Goal: Information Seeking & Learning: Learn about a topic

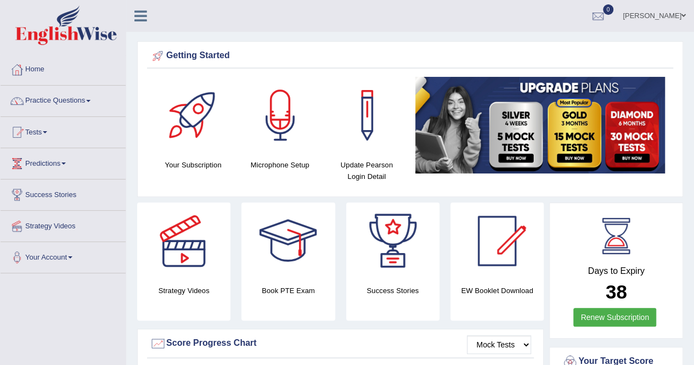
click at [125, 124] on link "Tests" at bounding box center [63, 130] width 125 height 27
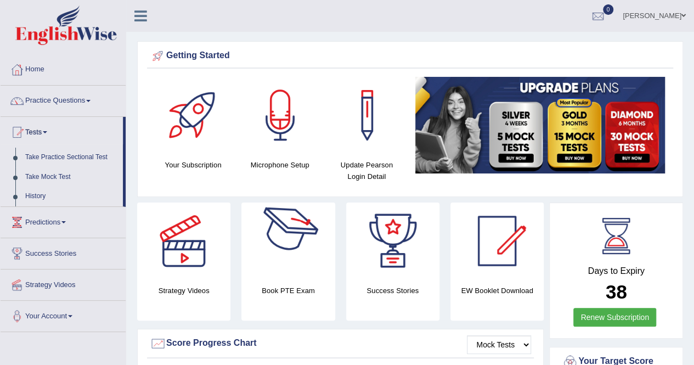
click at [293, 261] on div at bounding box center [288, 241] width 77 height 77
click at [60, 172] on link "Take Mock Test" at bounding box center [71, 177] width 103 height 20
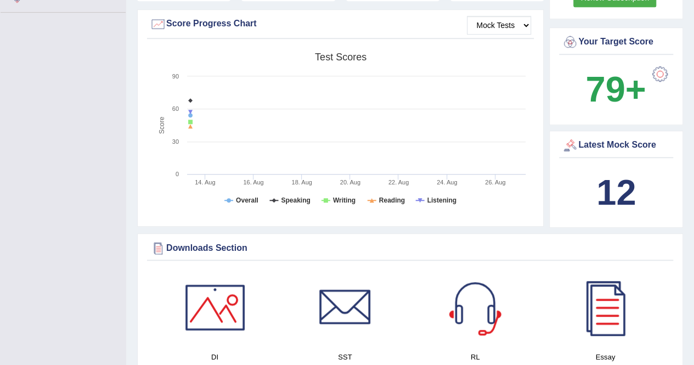
scroll to position [639, 0]
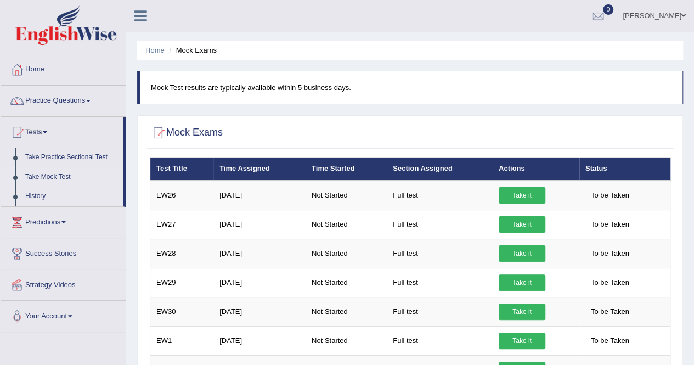
click at [43, 198] on link "History" at bounding box center [71, 197] width 103 height 20
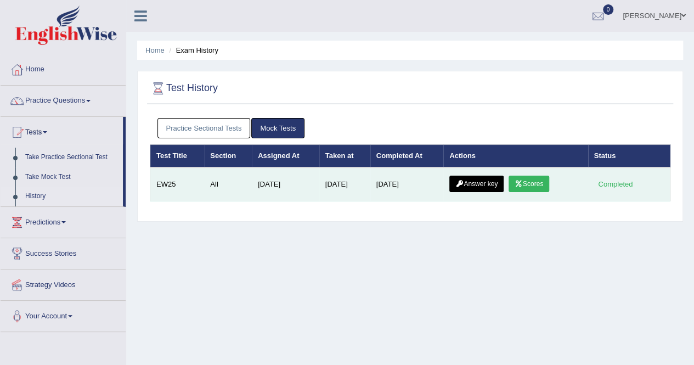
click at [548, 183] on link "Scores" at bounding box center [529, 184] width 41 height 16
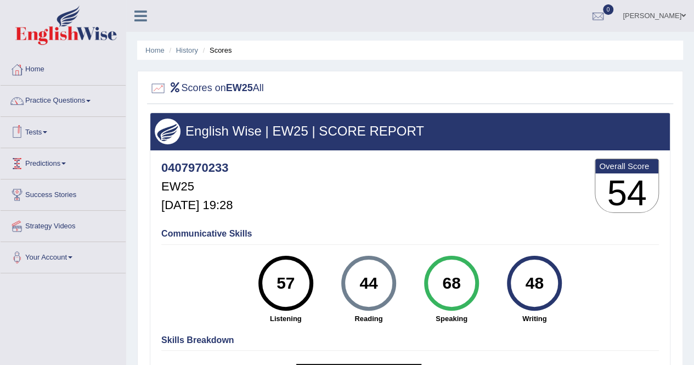
click at [48, 127] on link "Tests" at bounding box center [63, 130] width 125 height 27
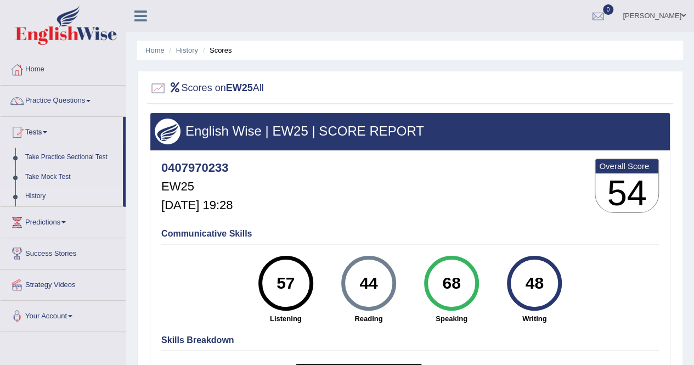
click at [37, 192] on link "History" at bounding box center [71, 197] width 103 height 20
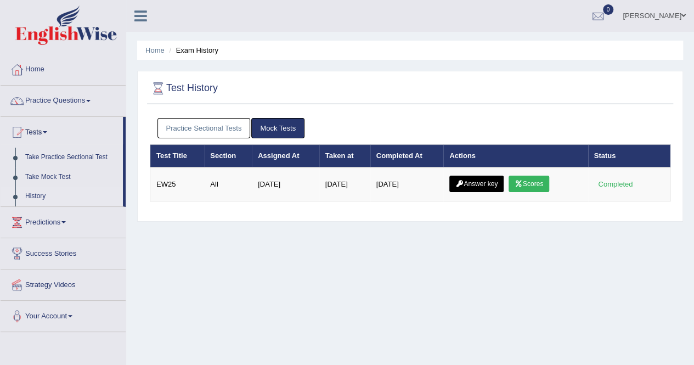
click at [192, 127] on link "Practice Sectional Tests" at bounding box center [204, 128] width 93 height 20
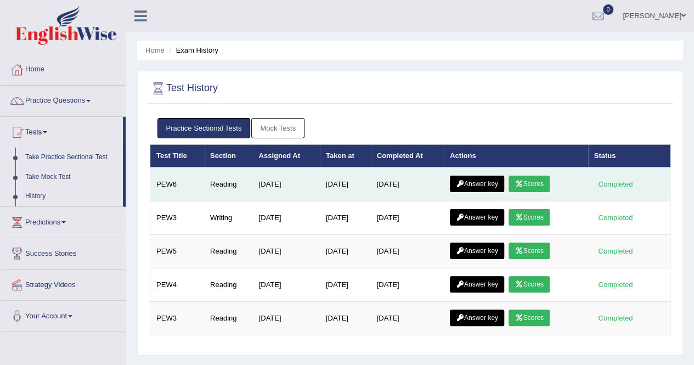
click at [533, 186] on link "Scores" at bounding box center [529, 184] width 41 height 16
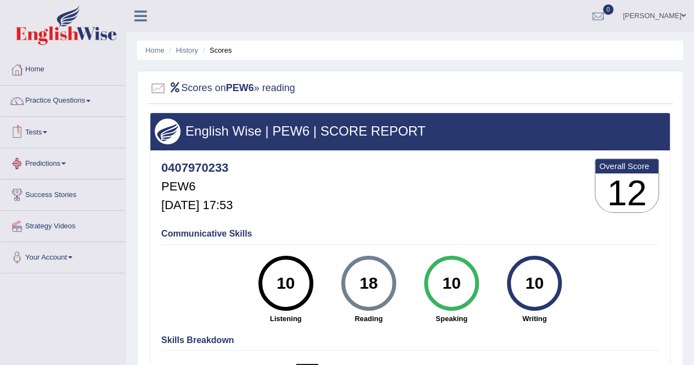
click at [259, 87] on h2 "Scores on PEW6 » reading" at bounding box center [222, 88] width 145 height 16
click at [50, 99] on link "Practice Questions" at bounding box center [63, 99] width 125 height 27
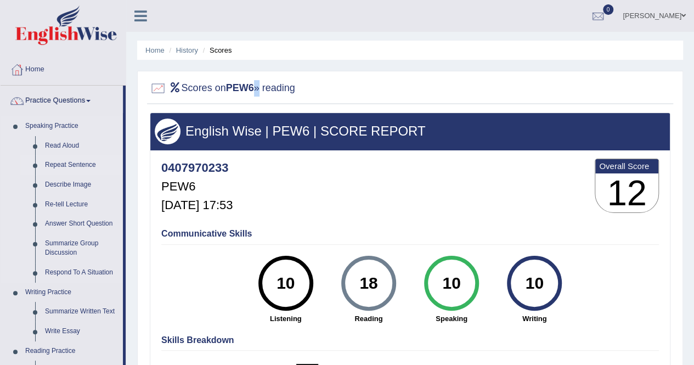
click at [71, 165] on link "Repeat Sentence" at bounding box center [81, 165] width 83 height 20
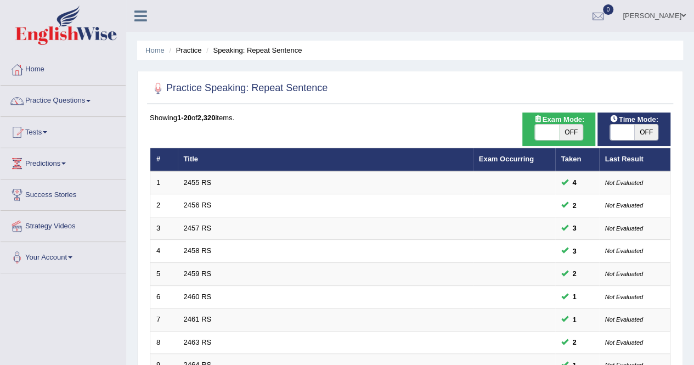
scroll to position [319, 0]
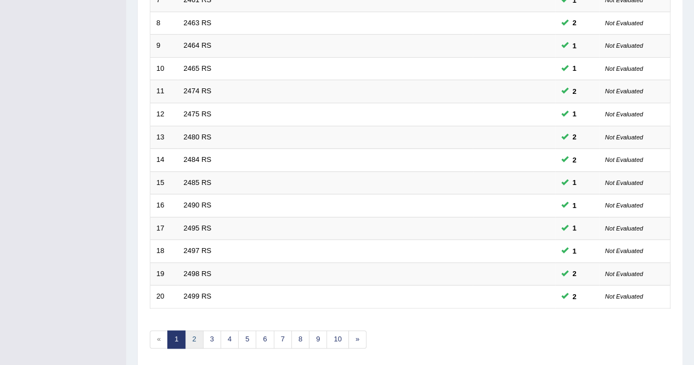
click at [187, 339] on link "2" at bounding box center [194, 339] width 18 height 18
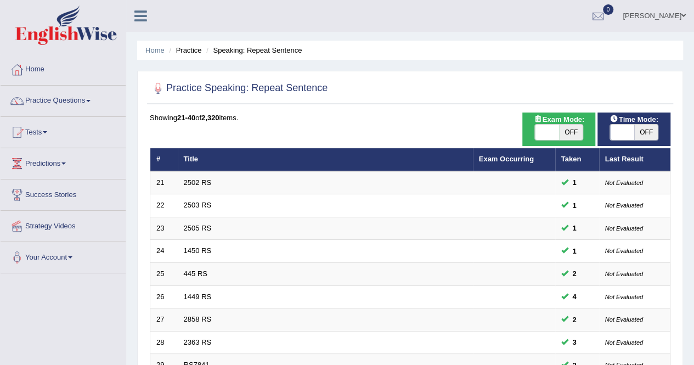
scroll to position [319, 0]
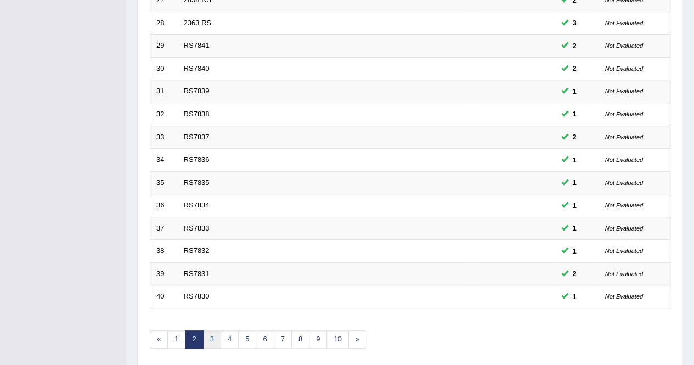
click at [213, 330] on link "3" at bounding box center [212, 339] width 18 height 18
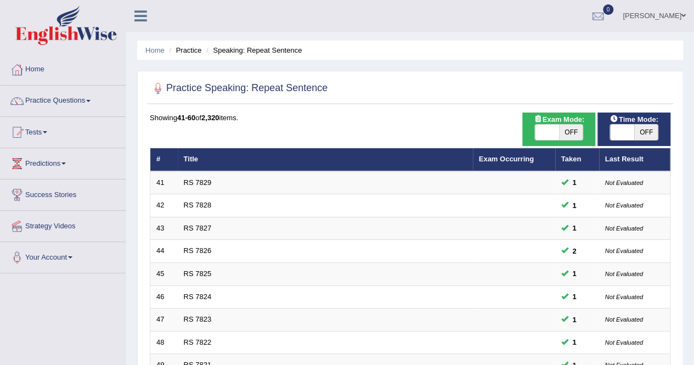
scroll to position [319, 0]
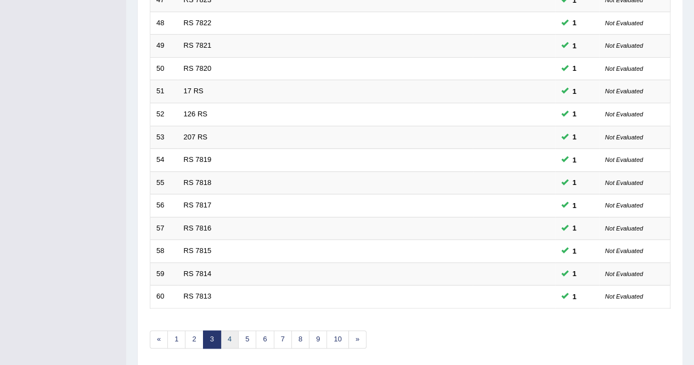
click at [221, 330] on link "4" at bounding box center [230, 339] width 18 height 18
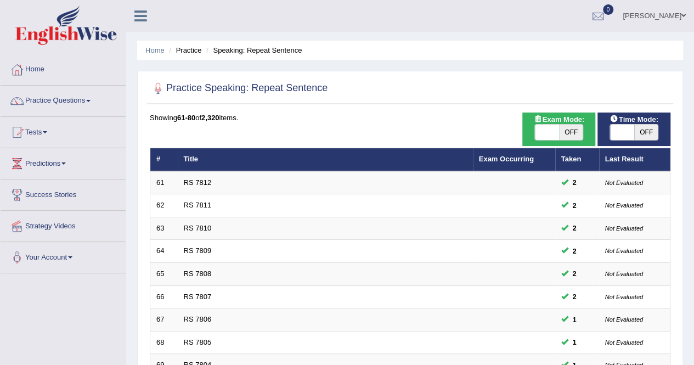
scroll to position [319, 0]
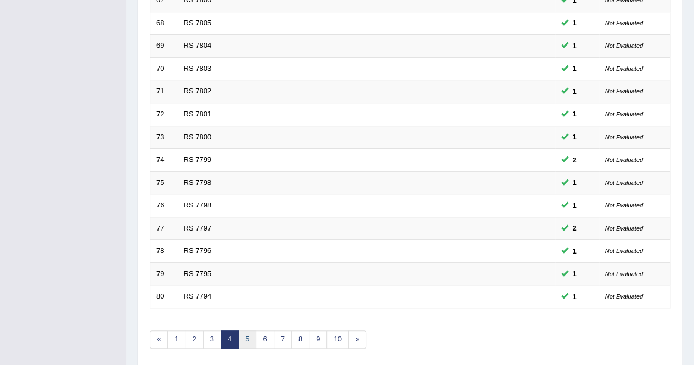
click at [247, 330] on link "5" at bounding box center [247, 339] width 18 height 18
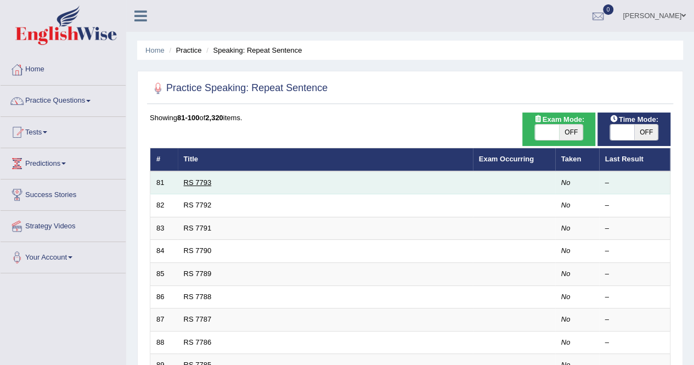
click at [185, 179] on link "RS 7793" at bounding box center [198, 182] width 28 height 8
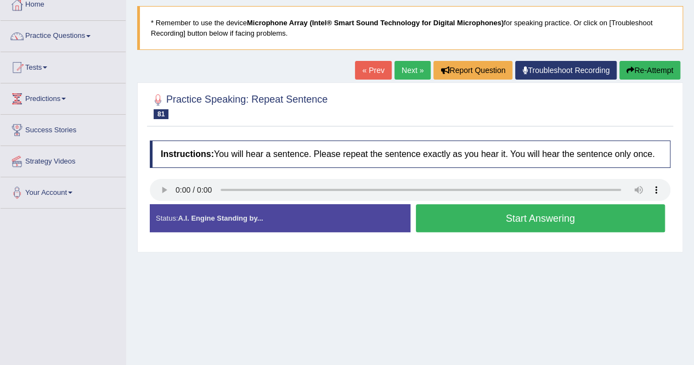
scroll to position [66, 0]
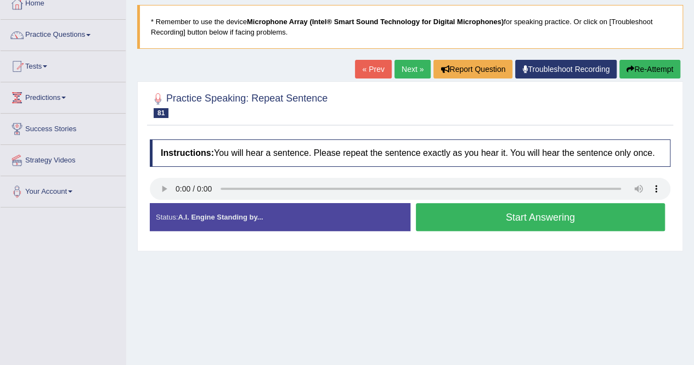
click at [522, 149] on h4 "Instructions: You will hear a sentence. Please repeat the sentence exactly as y…" at bounding box center [410, 152] width 521 height 27
click at [56, 99] on link "Predictions" at bounding box center [63, 95] width 125 height 27
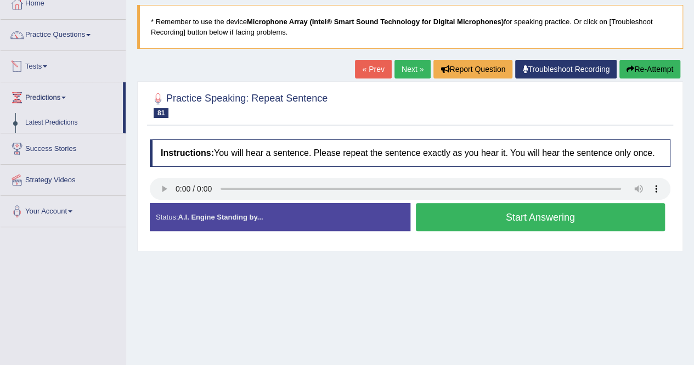
click at [44, 63] on link "Tests" at bounding box center [63, 64] width 125 height 27
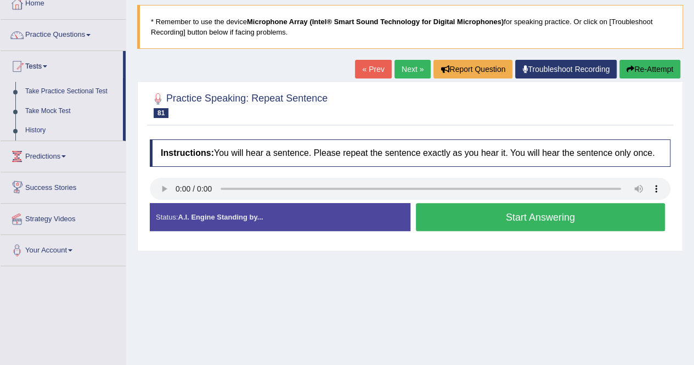
click at [55, 185] on link "Success Stories" at bounding box center [63, 185] width 125 height 27
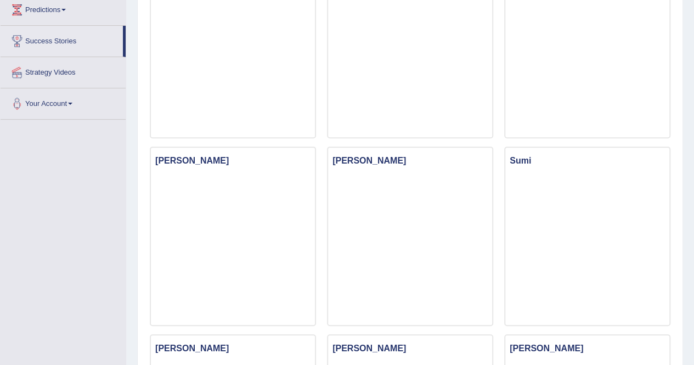
scroll to position [176, 0]
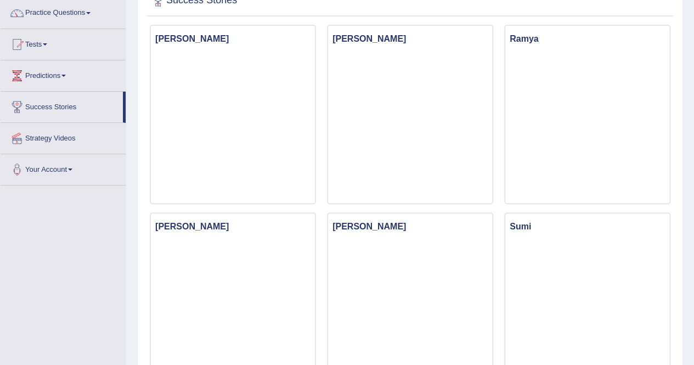
scroll to position [66, 0]
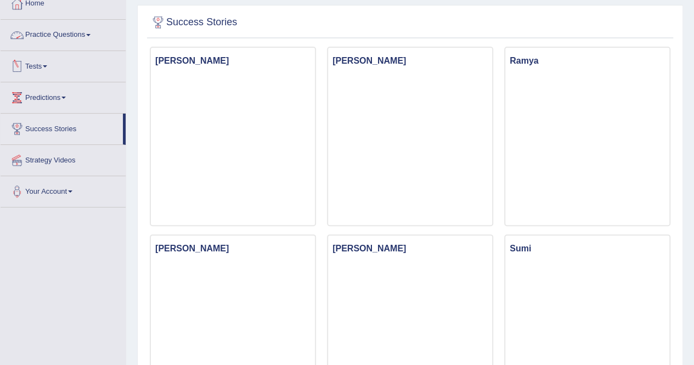
click at [64, 34] on link "Practice Questions" at bounding box center [63, 33] width 125 height 27
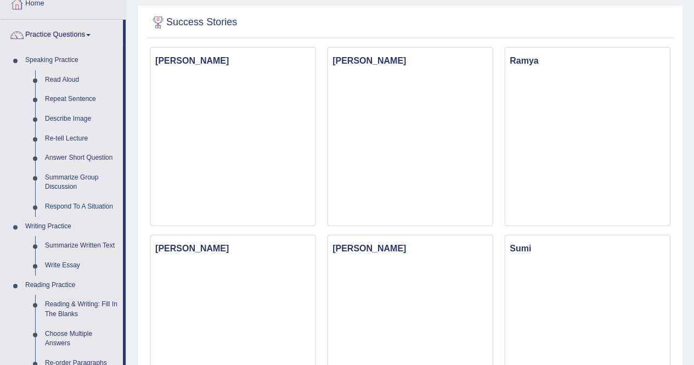
click at [53, 74] on link "Read Aloud" at bounding box center [81, 80] width 83 height 20
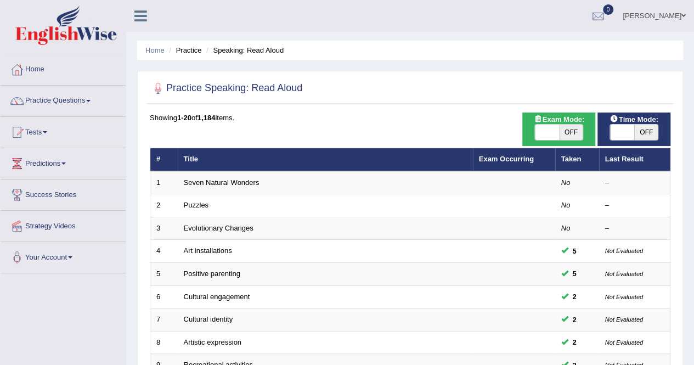
click at [684, 243] on div "Home Practice Speaking: Read Aloud Practice Speaking: Read Aloud Time Mode: ON …" at bounding box center [410, 349] width 568 height 699
click at [542, 126] on span at bounding box center [547, 132] width 24 height 15
checkbox input "true"
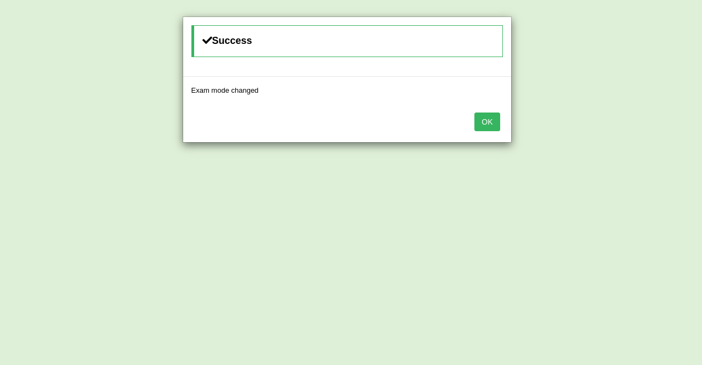
click at [496, 122] on button "OK" at bounding box center [487, 122] width 25 height 19
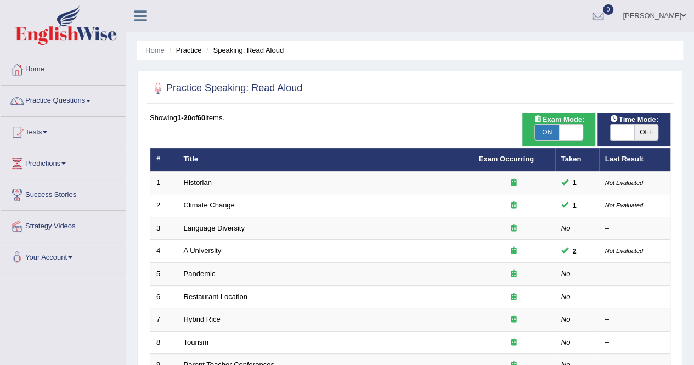
scroll to position [319, 0]
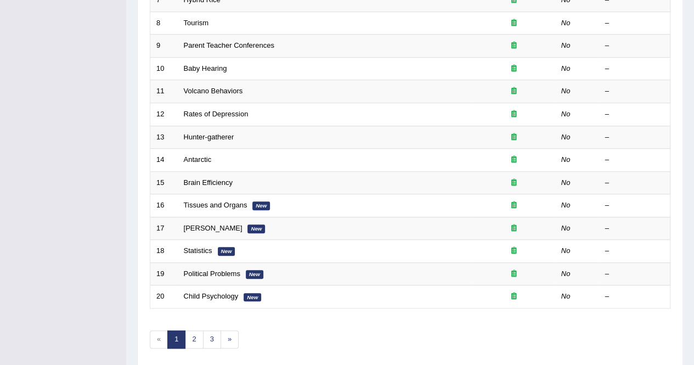
click at [686, 48] on div "Home Practice Speaking: Read Aloud Practice Speaking: Read Aloud Time Mode: ON …" at bounding box center [410, 30] width 568 height 699
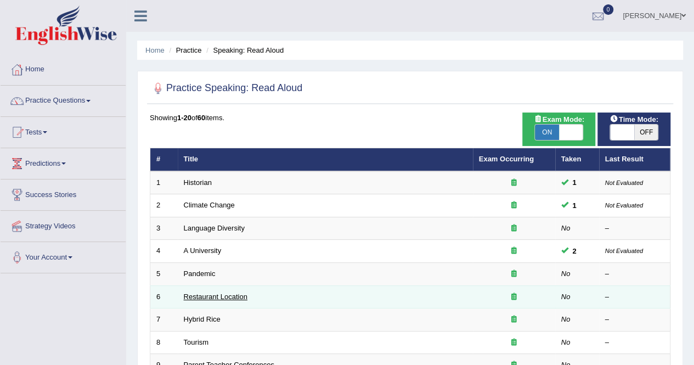
click at [204, 297] on link "Restaurant Location" at bounding box center [216, 297] width 64 height 8
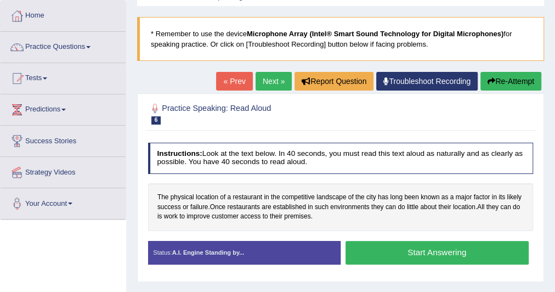
scroll to position [53, 0]
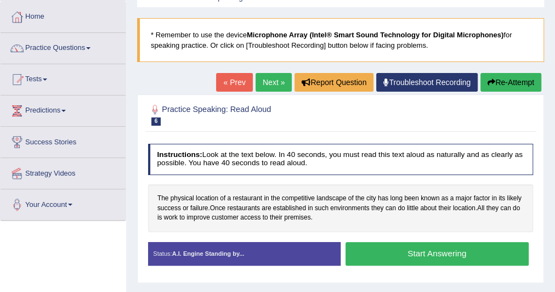
click at [387, 248] on button "Start Answering" at bounding box center [437, 254] width 183 height 24
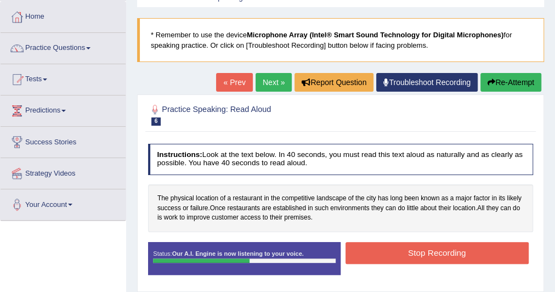
click at [387, 248] on button "Stop Recording" at bounding box center [437, 252] width 183 height 21
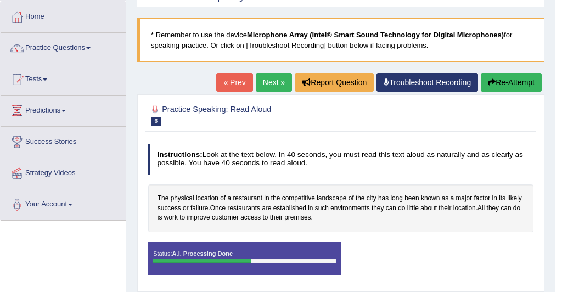
click at [448, 258] on div "Saving your answer..." at bounding box center [281, 146] width 562 height 292
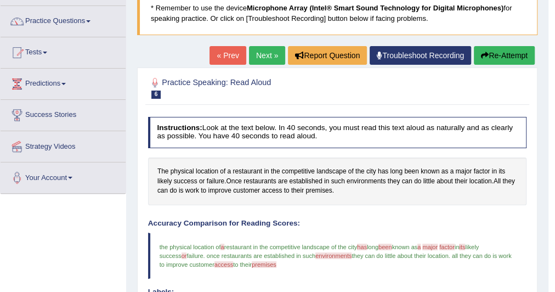
scroll to position [70, 0]
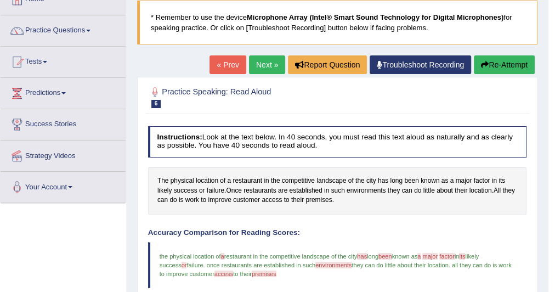
click at [259, 63] on link "Next »" at bounding box center [267, 64] width 36 height 19
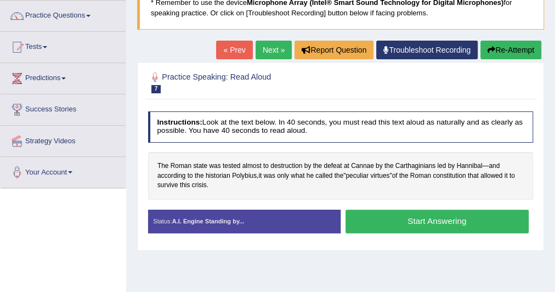
scroll to position [103, 0]
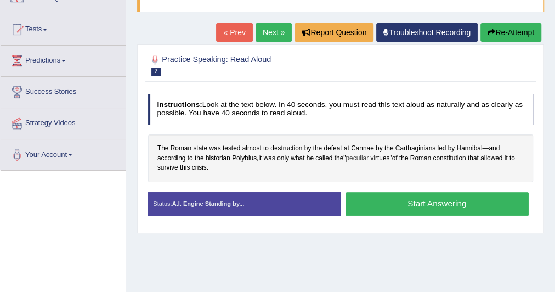
click at [363, 154] on span "peculiar" at bounding box center [357, 159] width 23 height 10
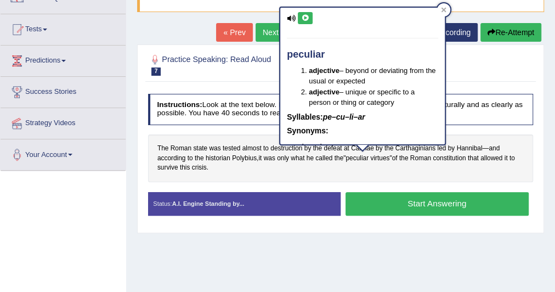
click at [288, 15] on icon at bounding box center [291, 18] width 9 height 7
click at [290, 16] on icon at bounding box center [291, 18] width 9 height 7
click at [305, 15] on icon at bounding box center [305, 18] width 8 height 7
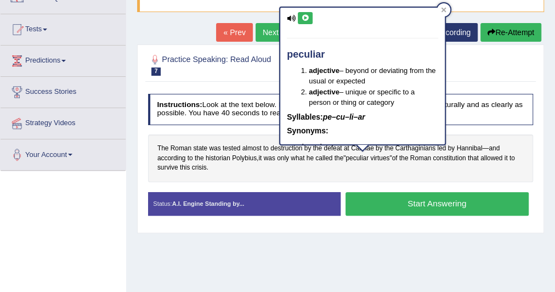
click at [234, 90] on div "Instructions: Look at the text below. In 40 seconds, you must read this text al…" at bounding box center [340, 158] width 390 height 139
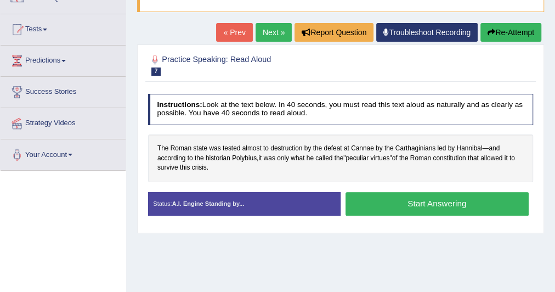
click at [392, 200] on button "Start Answering" at bounding box center [437, 204] width 183 height 24
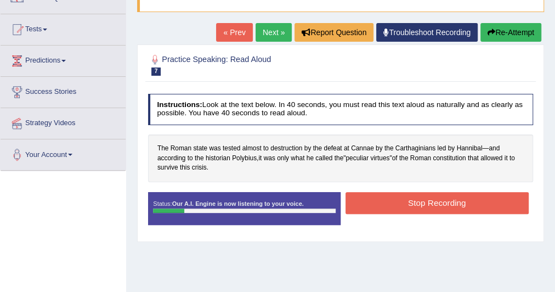
click at [403, 207] on button "Stop Recording" at bounding box center [437, 202] width 183 height 21
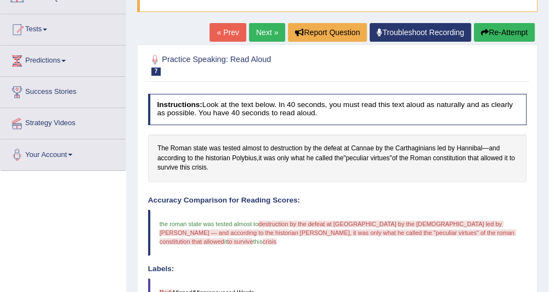
click at [270, 30] on link "Next »" at bounding box center [267, 32] width 36 height 19
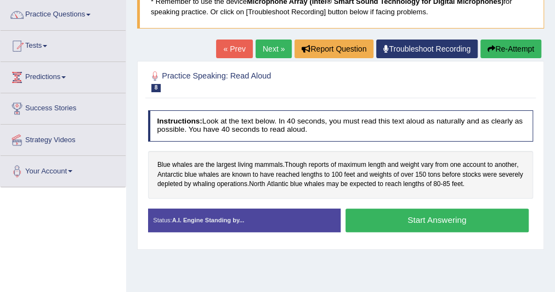
scroll to position [105, 0]
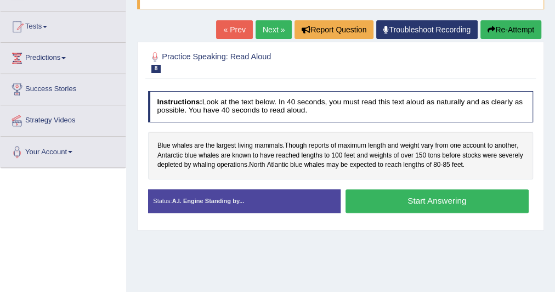
click at [383, 203] on button "Start Answering" at bounding box center [437, 201] width 183 height 24
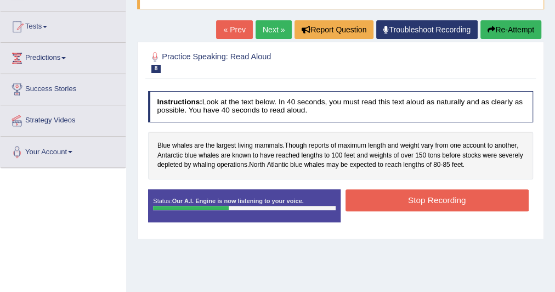
click at [383, 203] on button "Stop Recording" at bounding box center [437, 199] width 183 height 21
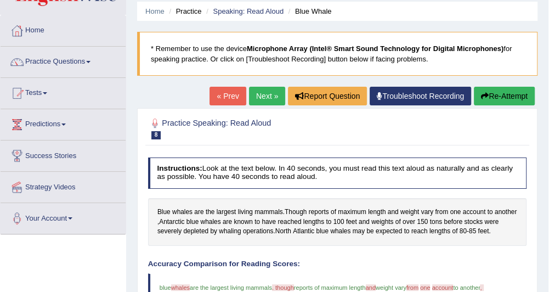
scroll to position [0, 0]
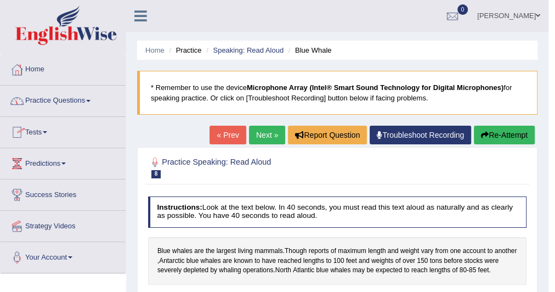
click at [61, 99] on link "Practice Questions" at bounding box center [63, 99] width 125 height 27
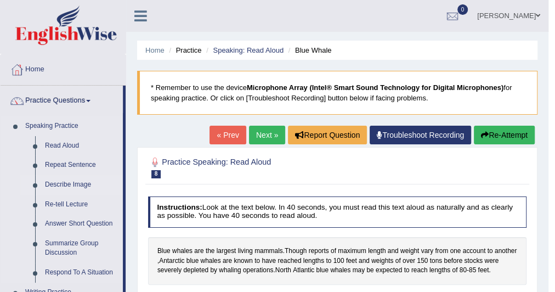
click at [55, 176] on link "Describe Image" at bounding box center [81, 185] width 83 height 20
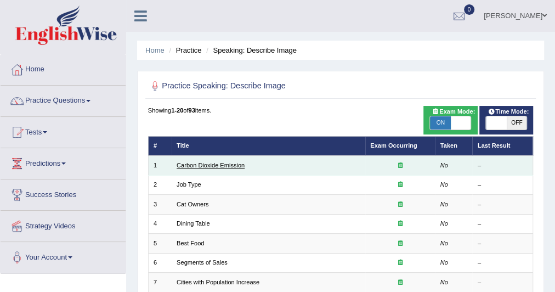
click at [207, 167] on link "Carbon Dioxide Emission" at bounding box center [211, 165] width 68 height 7
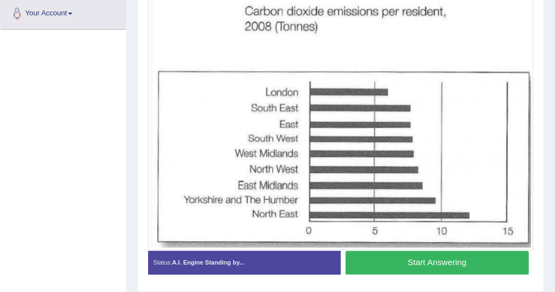
scroll to position [246, 0]
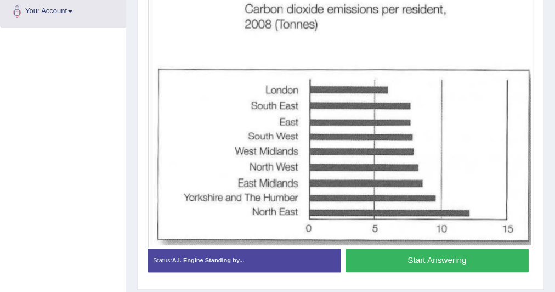
click at [463, 254] on button "Start Answering" at bounding box center [437, 261] width 183 height 24
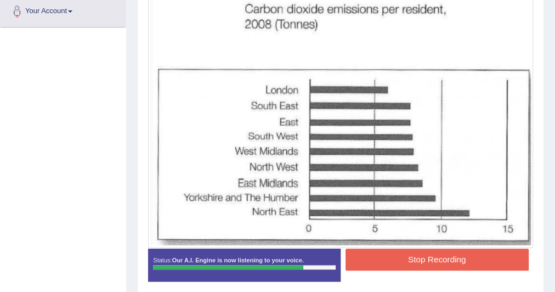
click at [463, 254] on button "Stop Recording" at bounding box center [437, 259] width 183 height 21
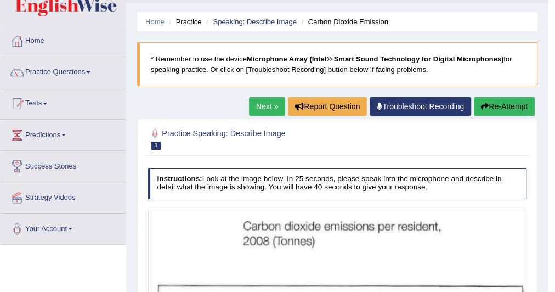
scroll to position [0, 0]
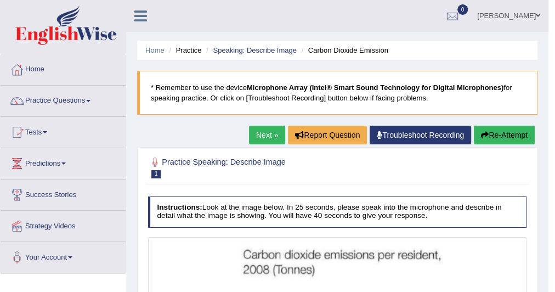
click at [250, 127] on link "Next »" at bounding box center [267, 135] width 36 height 19
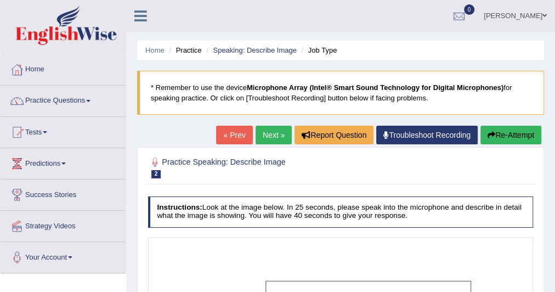
click at [331, 160] on h2 "Practice Speaking: Describe Image 2 Job Type" at bounding box center [267, 166] width 239 height 23
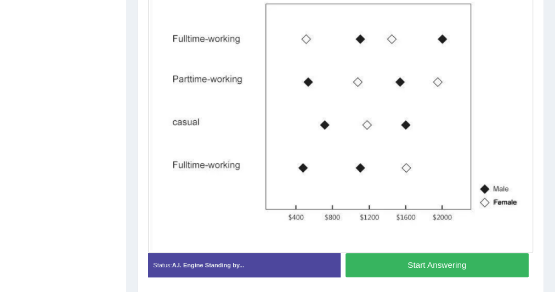
scroll to position [260, 0]
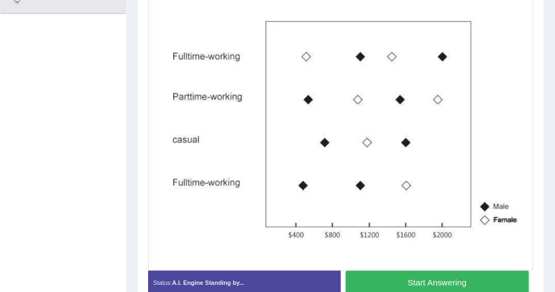
click at [429, 281] on button "Start Answering" at bounding box center [437, 283] width 183 height 24
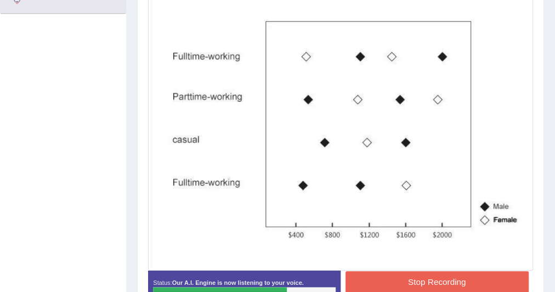
click at [429, 281] on button "Stop Recording" at bounding box center [437, 281] width 183 height 21
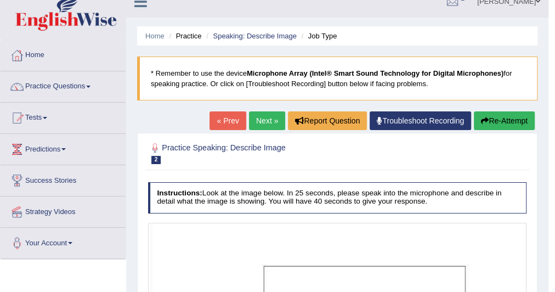
scroll to position [0, 0]
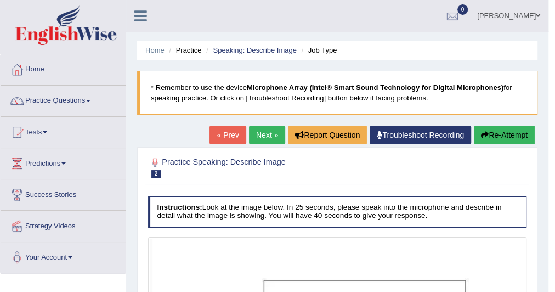
click at [269, 126] on link "Next »" at bounding box center [267, 135] width 36 height 19
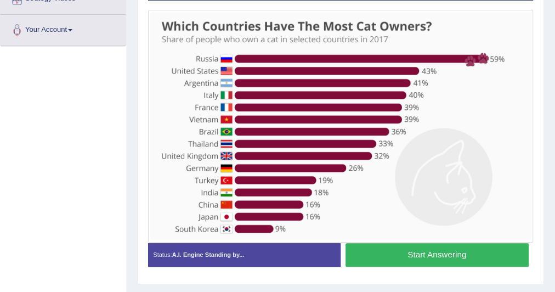
scroll to position [228, 0]
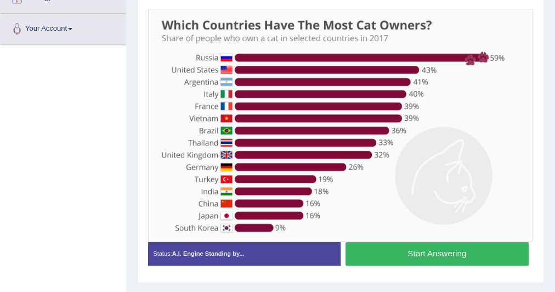
click at [386, 247] on button "Start Answering" at bounding box center [437, 254] width 183 height 24
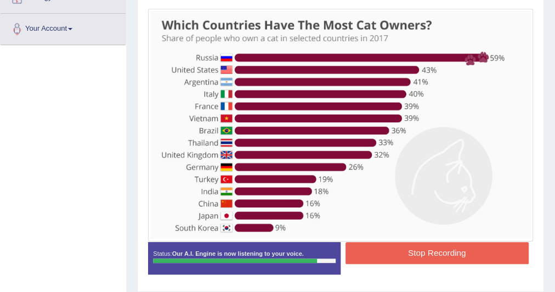
click at [386, 247] on button "Stop Recording" at bounding box center [437, 252] width 183 height 21
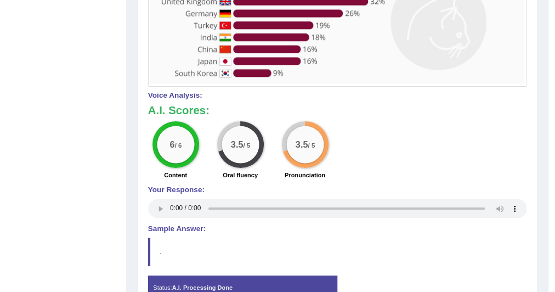
scroll to position [404, 0]
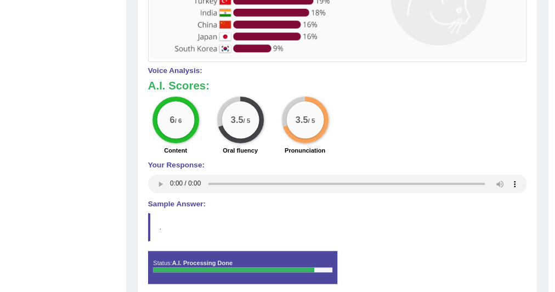
click at [459, 251] on div "Stop Recording" at bounding box center [432, 251] width 189 height 1
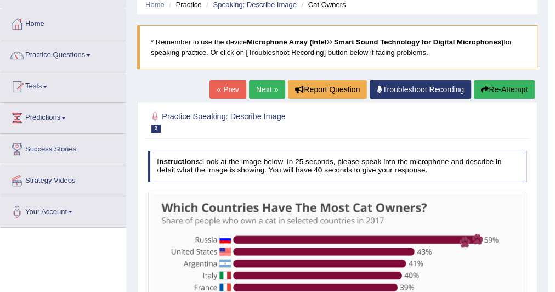
scroll to position [0, 0]
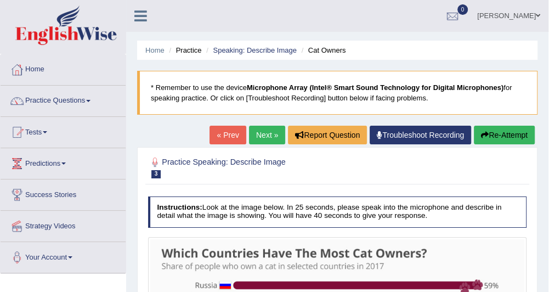
click at [268, 132] on link "Next »" at bounding box center [267, 135] width 36 height 19
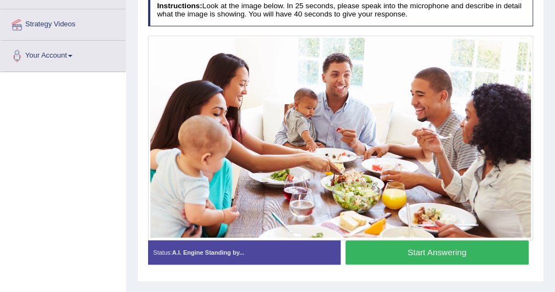
scroll to position [203, 0]
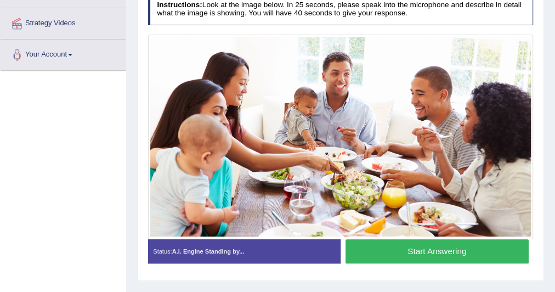
click at [402, 256] on button "Start Answering" at bounding box center [437, 251] width 183 height 24
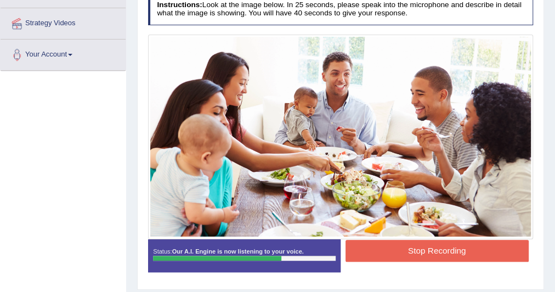
click at [409, 246] on button "Stop Recording" at bounding box center [437, 250] width 183 height 21
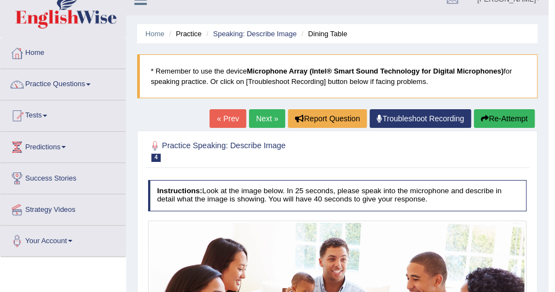
scroll to position [18, 0]
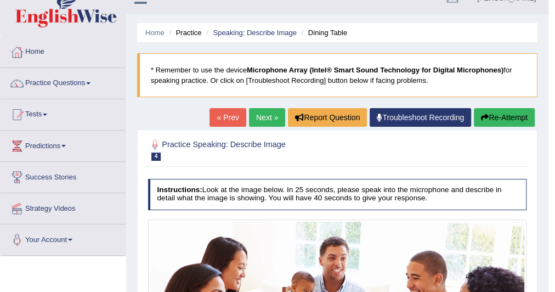
click at [261, 116] on link "Next »" at bounding box center [267, 117] width 36 height 19
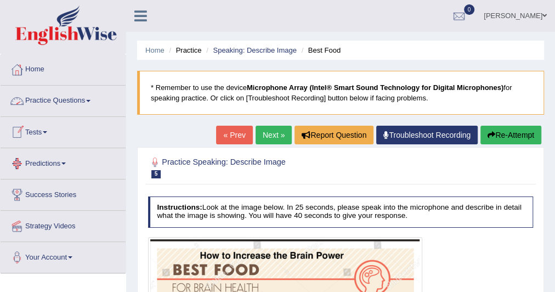
click at [88, 97] on link "Practice Questions" at bounding box center [63, 99] width 125 height 27
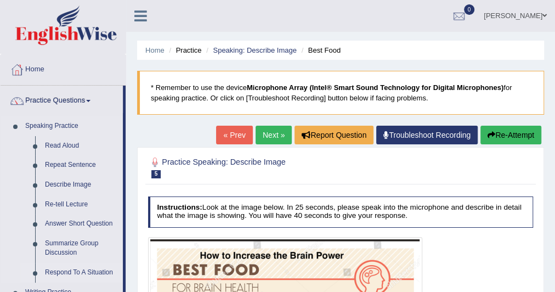
click at [68, 268] on link "Respond To A Situation" at bounding box center [81, 273] width 83 height 20
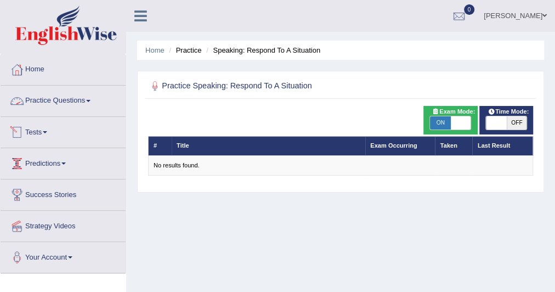
click at [71, 91] on link "Practice Questions" at bounding box center [63, 99] width 125 height 27
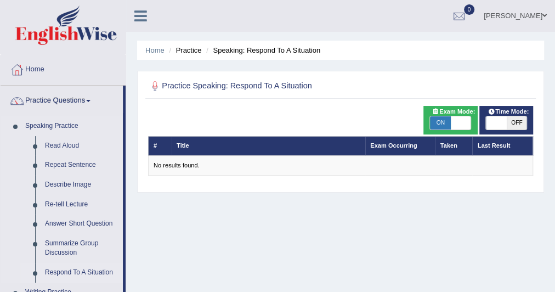
click at [58, 273] on link "Respond To A Situation" at bounding box center [81, 273] width 83 height 20
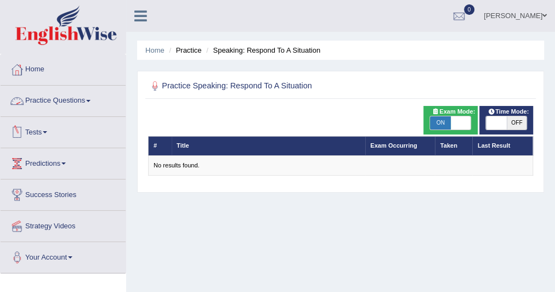
click at [78, 94] on link "Practice Questions" at bounding box center [63, 99] width 125 height 27
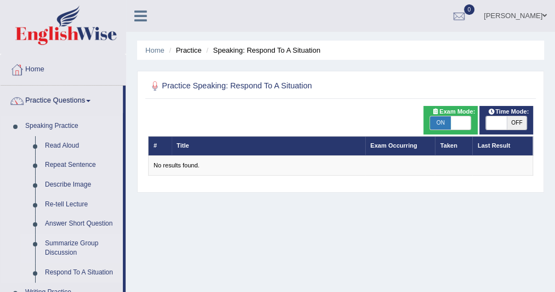
click at [75, 245] on link "Summarize Group Discussion" at bounding box center [81, 248] width 83 height 29
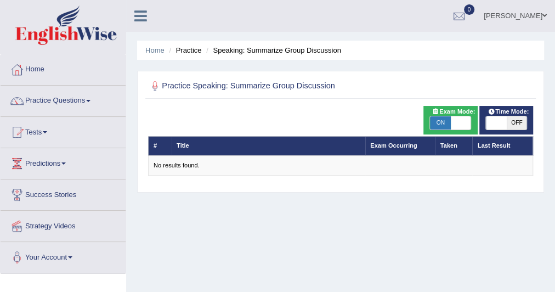
click at [454, 127] on span at bounding box center [461, 122] width 20 height 13
checkbox input "false"
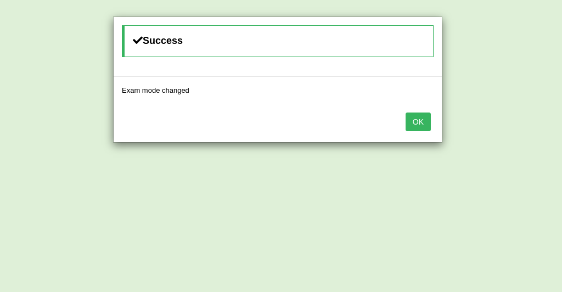
click at [413, 120] on button "OK" at bounding box center [418, 122] width 25 height 19
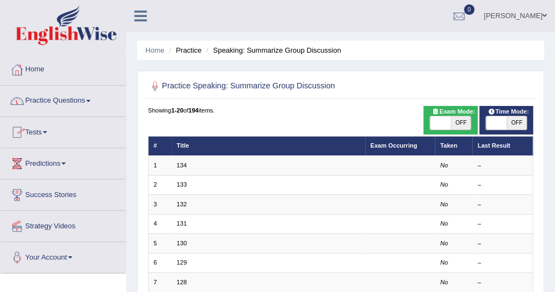
click at [58, 100] on link "Practice Questions" at bounding box center [63, 99] width 125 height 27
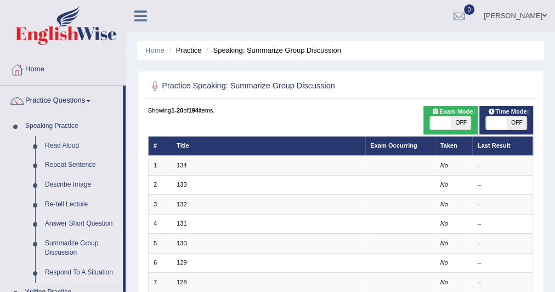
click at [63, 269] on link "Respond To A Situation" at bounding box center [81, 273] width 83 height 20
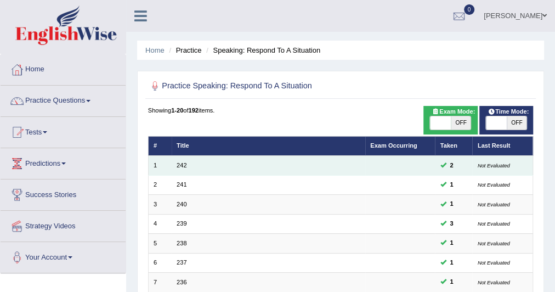
click at [206, 165] on td "242" at bounding box center [269, 165] width 194 height 19
click at [181, 165] on link "242" at bounding box center [182, 165] width 10 height 7
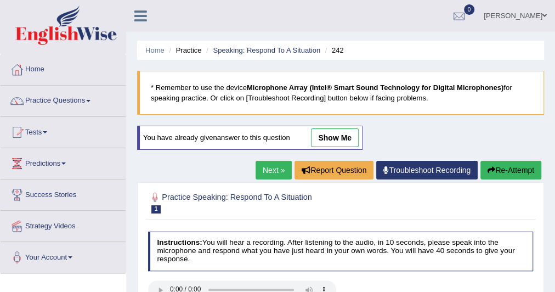
click at [330, 137] on link "show me" at bounding box center [335, 137] width 48 height 19
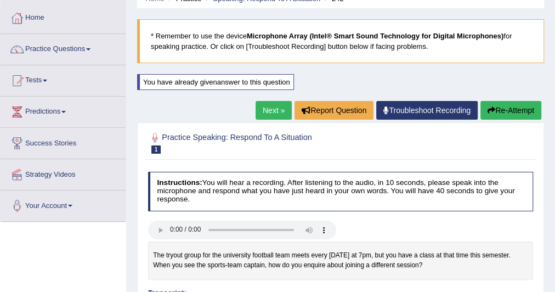
scroll to position [53, 0]
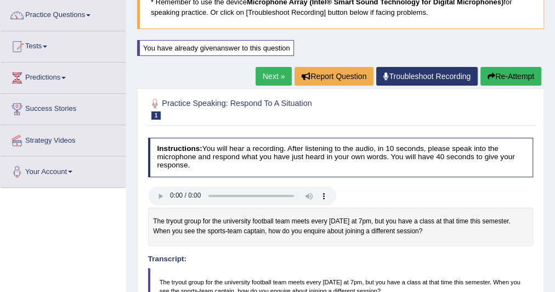
scroll to position [88, 0]
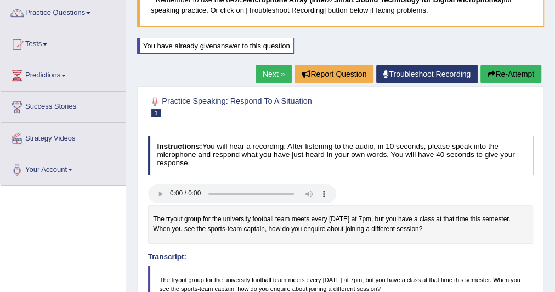
click at [515, 66] on button "Re-Attempt" at bounding box center [511, 74] width 61 height 19
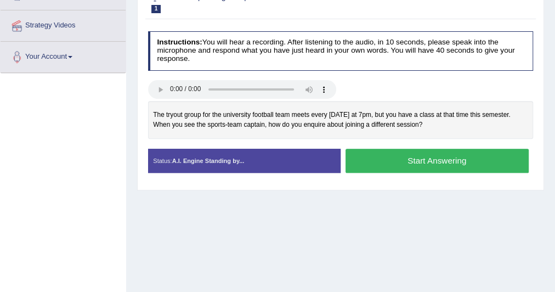
scroll to position [214, 0]
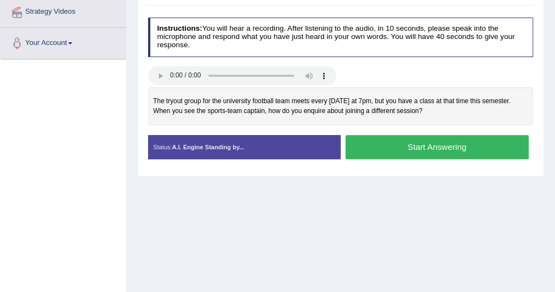
click at [463, 142] on button "Start Answering" at bounding box center [437, 147] width 183 height 24
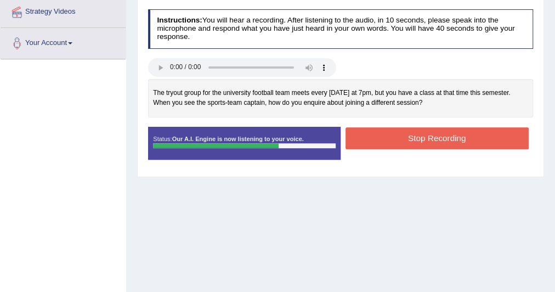
click at [438, 132] on button "Stop Recording" at bounding box center [437, 137] width 183 height 21
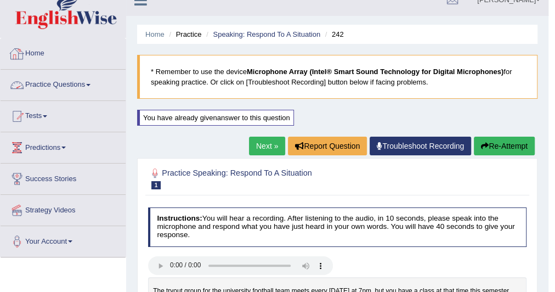
scroll to position [18, 0]
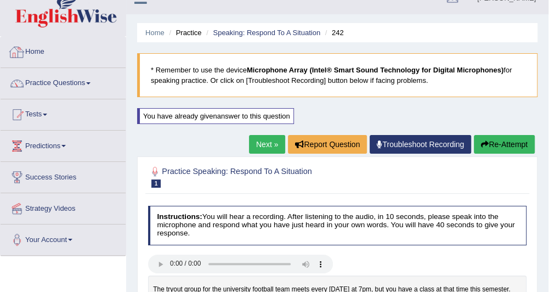
click at [75, 78] on link "Practice Questions" at bounding box center [63, 81] width 125 height 27
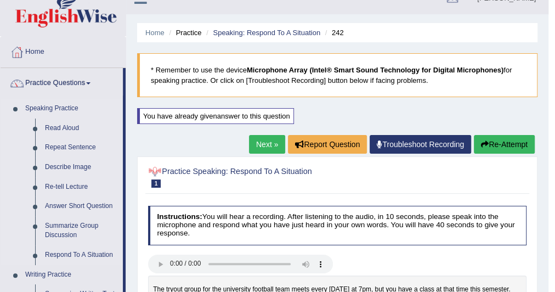
click at [5, 185] on li "Speaking Practice Read Aloud Repeat Sentence Describe Image Re-tell Lecture Ans…" at bounding box center [62, 182] width 122 height 166
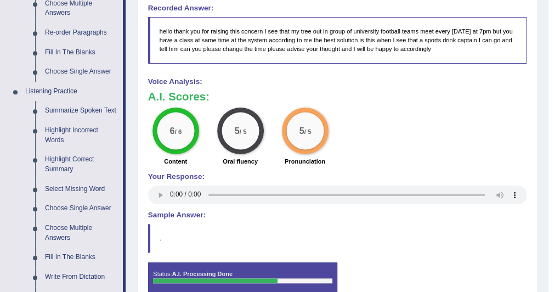
scroll to position [421, 0]
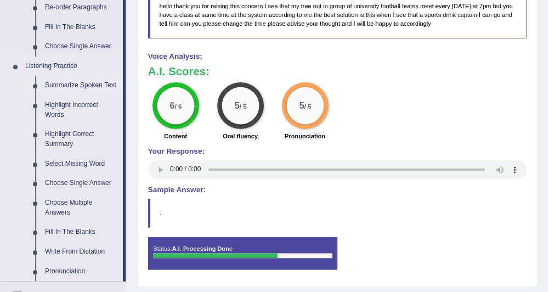
click at [74, 87] on link "Summarize Spoken Text" at bounding box center [81, 86] width 83 height 20
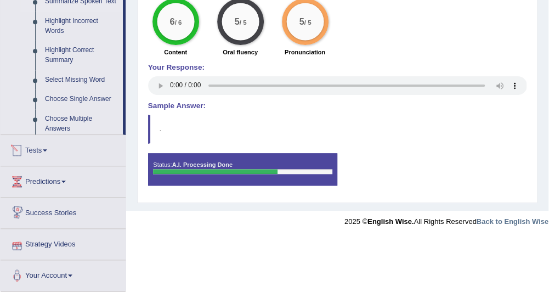
scroll to position [476, 0]
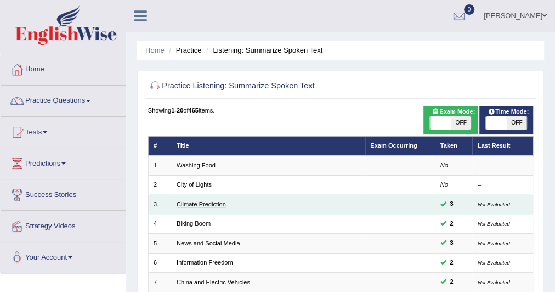
click at [198, 201] on link "Climate Prediction" at bounding box center [201, 204] width 49 height 7
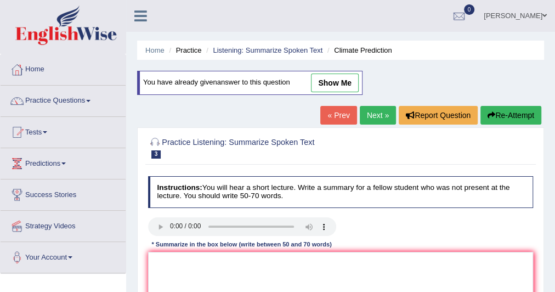
click at [331, 77] on link "show me" at bounding box center [335, 83] width 48 height 19
type textarea "A noteworthy point revealed in the lecture was about Climate changes. To elabor…"
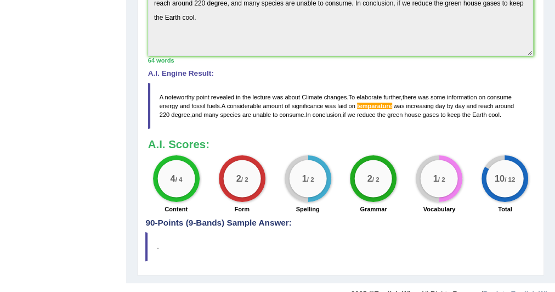
scroll to position [382, 0]
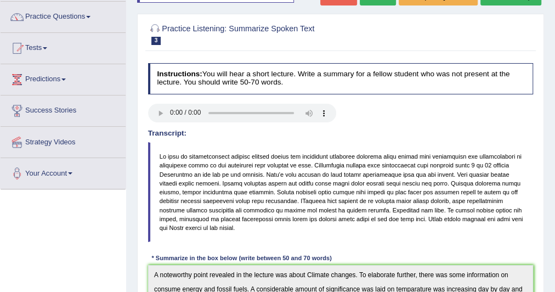
scroll to position [0, 0]
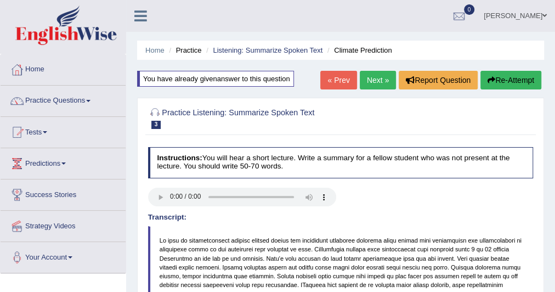
click at [496, 81] on button "Re-Attempt" at bounding box center [511, 80] width 61 height 19
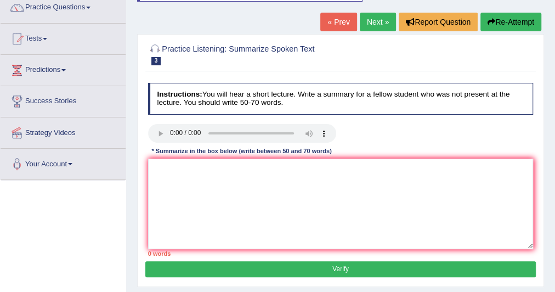
scroll to position [105, 0]
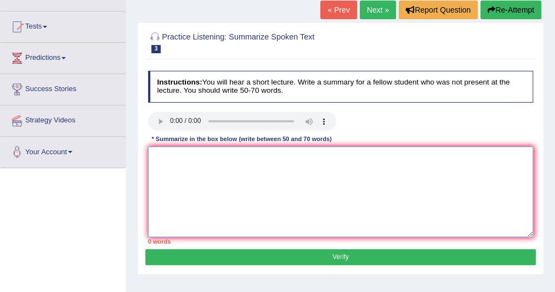
click at [207, 178] on textarea at bounding box center [341, 192] width 386 height 91
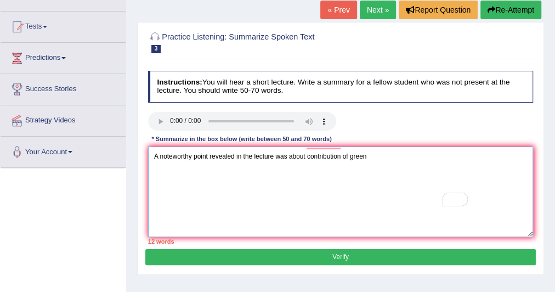
click at [324, 162] on textarea "A noteworthy point revealed in the lecture was about contribution of green" at bounding box center [341, 192] width 386 height 91
click at [423, 154] on textarea "A noteworthy point revealed in the lecture was about contribution of green" at bounding box center [341, 192] width 386 height 91
click at [423, 155] on textarea "A noteworthy point revealed in the lecture was about the contribution of greenh…" at bounding box center [341, 192] width 386 height 91
click at [479, 156] on textarea "A noteworthy point revealed in the lecture was about the contribution of greenh…" at bounding box center [341, 192] width 386 height 91
click at [506, 155] on textarea "A noteworthy point revealed in the lecture was about the contribution of greenh…" at bounding box center [341, 192] width 386 height 91
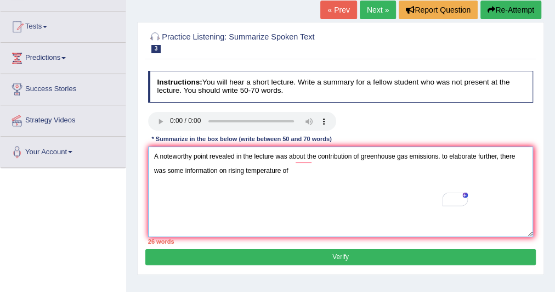
click at [297, 175] on textarea "A noteworthy point revealed in the lecture was about the contribution of greenh…" at bounding box center [341, 192] width 386 height 91
click at [316, 163] on textarea "A noteworthy point revealed in the lecture was about the contribution of greenh…" at bounding box center [341, 192] width 386 height 91
click at [329, 156] on textarea "A noteworthy point revealed in the lecture was about the contribution of greenh…" at bounding box center [341, 192] width 386 height 91
click at [325, 167] on textarea "A noteworthy point revealed in the lecture was about the contribution of greenh…" at bounding box center [341, 192] width 386 height 91
click at [445, 154] on textarea "A noteworthy point revealed in the lecture was about the contribution of greenh…" at bounding box center [341, 192] width 386 height 91
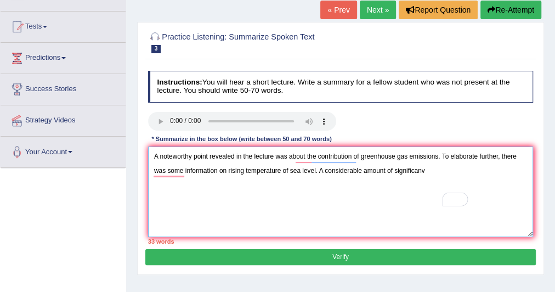
click at [175, 170] on textarea "A noteworthy point revealed in the lecture was about the contribution of greenh…" at bounding box center [341, 192] width 386 height 91
click at [205, 189] on textarea "A noteworthy point revealed in the lecture was about the contribution of greenh…" at bounding box center [341, 192] width 386 height 91
click at [448, 179] on textarea "A noteworthy point revealed in the lecture was about the contribution of greenh…" at bounding box center [341, 192] width 386 height 91
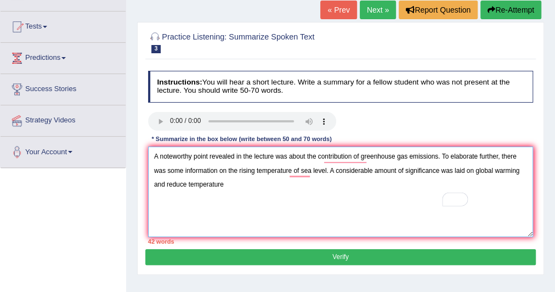
click at [311, 172] on textarea "A noteworthy point revealed in the lecture was about the contribution of greenh…" at bounding box center [341, 192] width 386 height 91
click at [233, 188] on textarea "A noteworthy point revealed in the lecture was about the contribution of greenh…" at bounding box center [341, 192] width 386 height 91
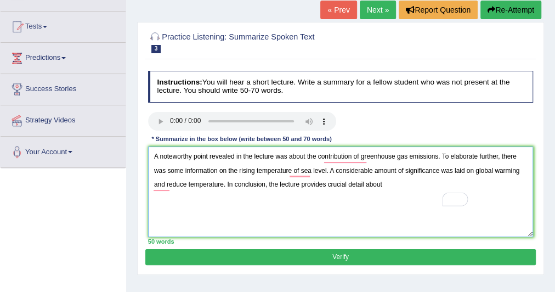
click at [166, 183] on textarea "A noteworthy point revealed in the lecture was about the contribution of greenh…" at bounding box center [341, 192] width 386 height 91
click at [410, 194] on textarea "A noteworthy point revealed in the lecture was about the contribution of greenh…" at bounding box center [341, 192] width 386 height 91
click at [406, 177] on textarea "A noteworthy point revealed in the lecture was about the contribution of greenh…" at bounding box center [341, 192] width 386 height 91
type textarea "A noteworthy point revealed in the lecture was about the contribution of greenh…"
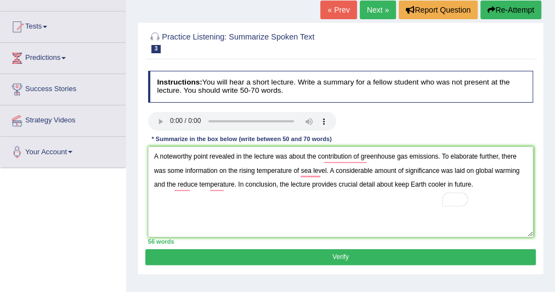
click at [351, 250] on button "Verify" at bounding box center [340, 257] width 390 height 16
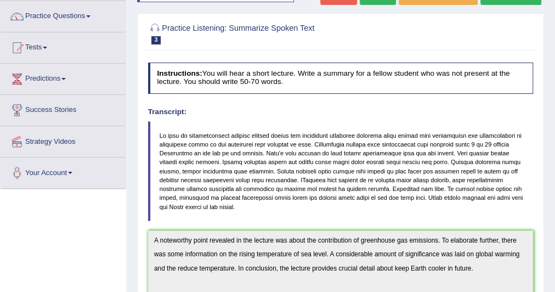
scroll to position [0, 0]
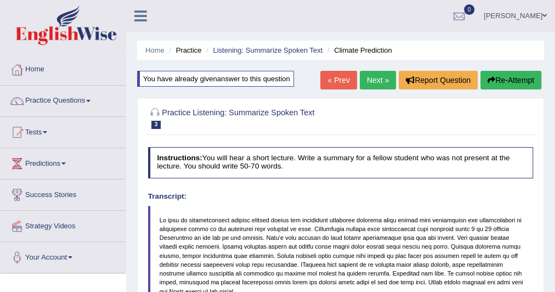
click at [273, 82] on div "You have already given answer to this question" at bounding box center [215, 79] width 157 height 16
click at [81, 108] on link "Practice Questions" at bounding box center [63, 99] width 125 height 27
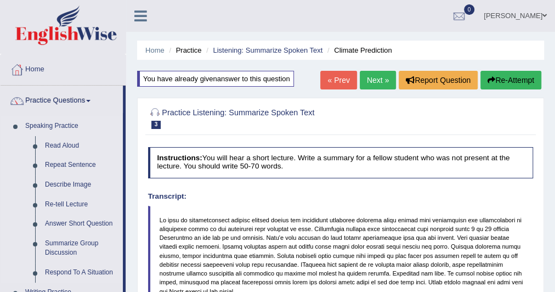
click at [12, 189] on li "Speaking Practice Read Aloud Repeat Sentence Describe Image Re-tell Lecture Ans…" at bounding box center [62, 199] width 122 height 166
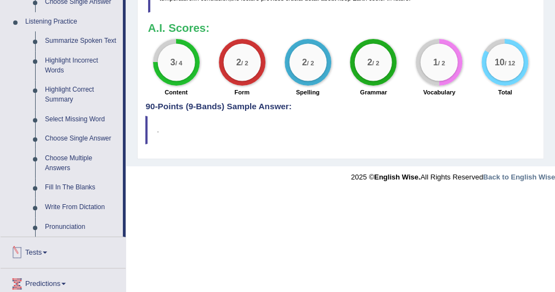
scroll to position [465, 0]
click at [77, 224] on link "Pronunciation" at bounding box center [81, 228] width 83 height 20
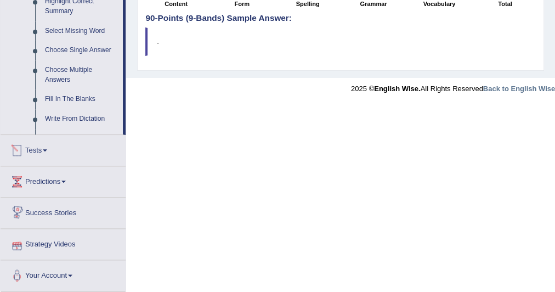
scroll to position [526, 0]
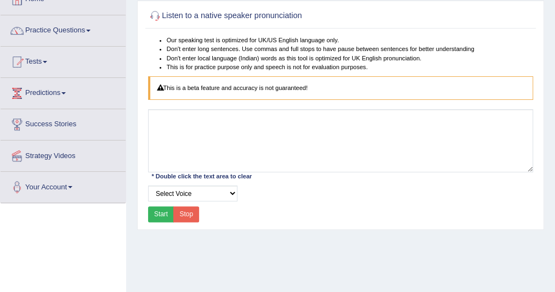
scroll to position [53, 0]
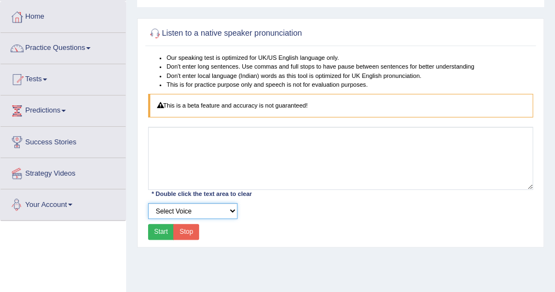
click at [221, 206] on select "Select Voice UK English [DEMOGRAPHIC_DATA] UK English [DEMOGRAPHIC_DATA]" at bounding box center [192, 211] width 89 height 16
select select "2"
click at [148, 203] on select "Select Voice UK English [DEMOGRAPHIC_DATA] UK English [DEMOGRAPHIC_DATA]" at bounding box center [192, 211] width 89 height 16
click at [165, 228] on button "Start" at bounding box center [161, 232] width 26 height 16
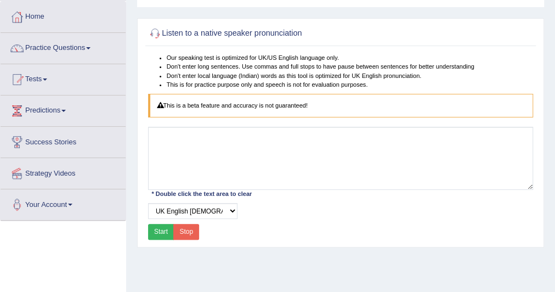
click at [193, 229] on button "Stop" at bounding box center [186, 232] width 26 height 16
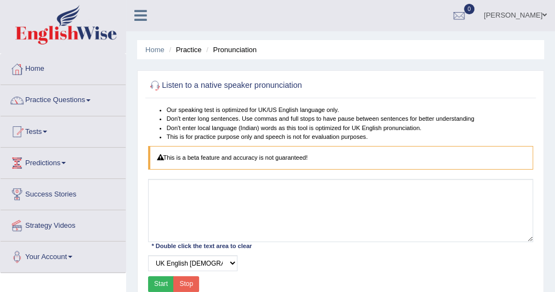
scroll to position [0, 0]
click at [64, 224] on link "Strategy Videos" at bounding box center [63, 224] width 125 height 27
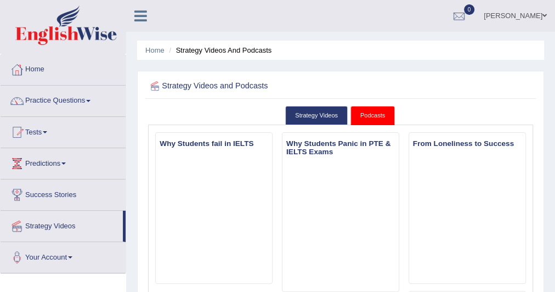
click at [525, 80] on div at bounding box center [341, 85] width 386 height 19
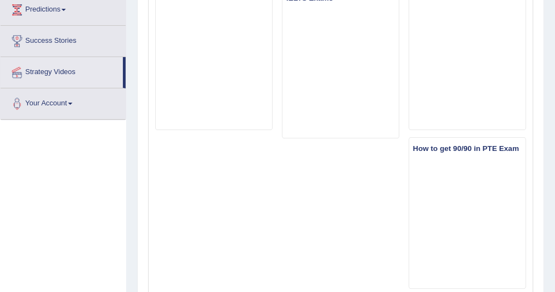
scroll to position [176, 0]
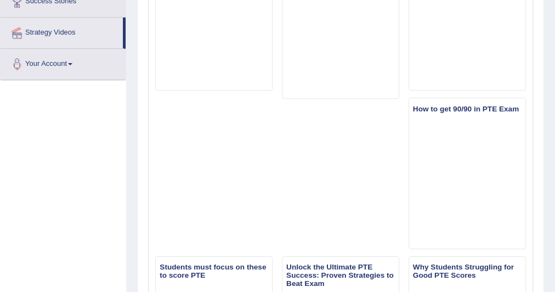
scroll to position [211, 0]
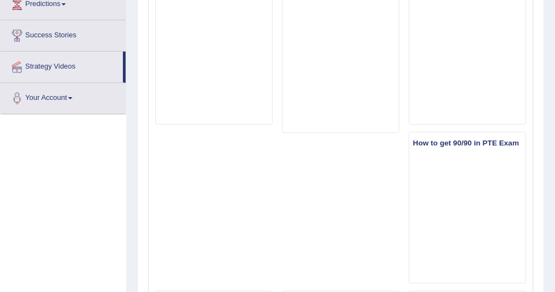
scroll to position [158, 0]
click at [77, 91] on link "Your Account" at bounding box center [63, 97] width 125 height 27
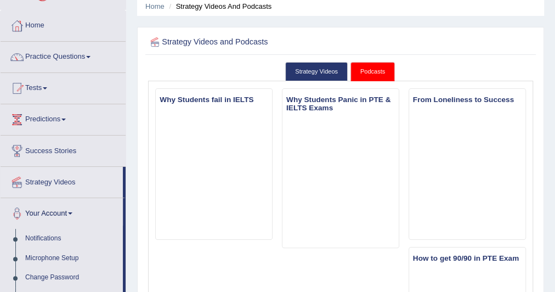
scroll to position [0, 0]
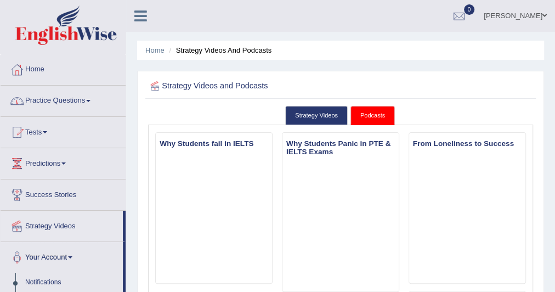
click at [44, 129] on link "Tests" at bounding box center [63, 130] width 125 height 27
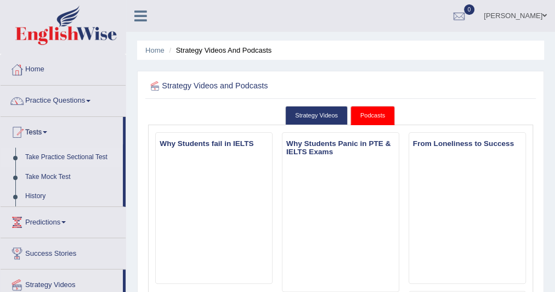
click at [63, 153] on link "Take Practice Sectional Test" at bounding box center [71, 158] width 103 height 20
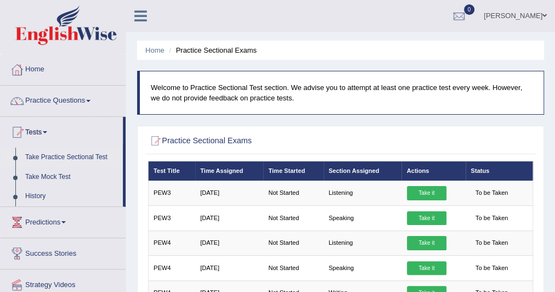
click at [340, 131] on div "Practice Sectional Exams" at bounding box center [340, 142] width 390 height 23
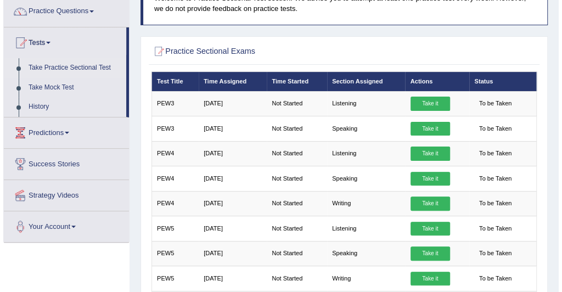
scroll to position [105, 0]
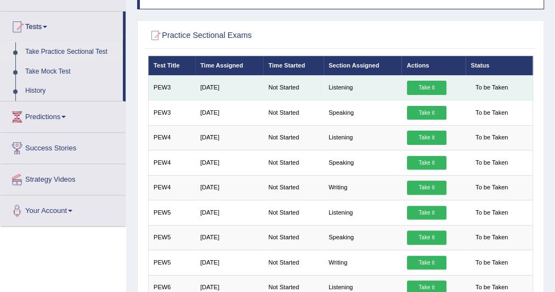
click at [428, 93] on link "Take it" at bounding box center [427, 88] width 40 height 14
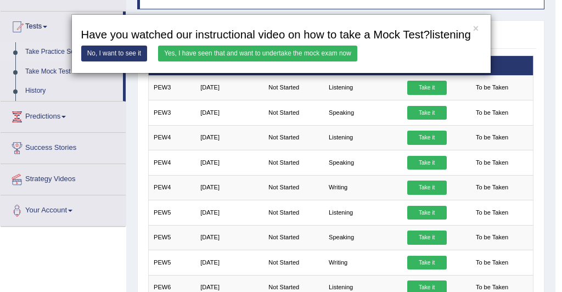
click at [199, 49] on link "Yes, I have seen that and want to undertake the mock exam now" at bounding box center [257, 54] width 199 height 16
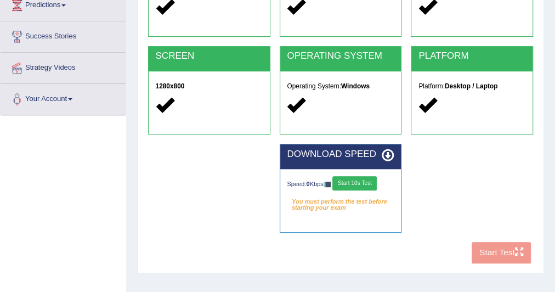
scroll to position [176, 0]
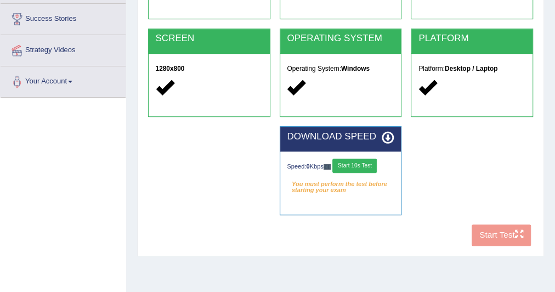
click at [361, 168] on button "Start 10s Test" at bounding box center [355, 166] width 44 height 14
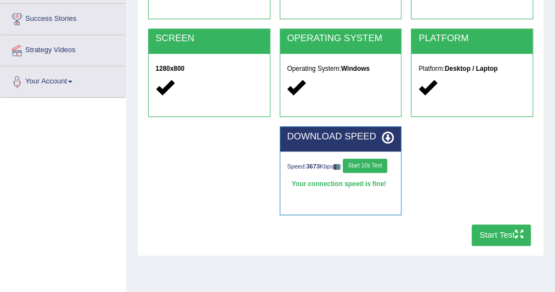
click at [498, 237] on button "Start Test" at bounding box center [502, 234] width 60 height 21
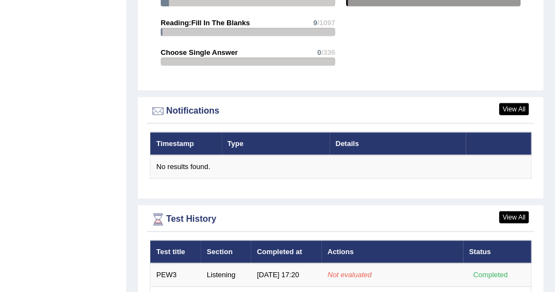
scroll to position [1504, 0]
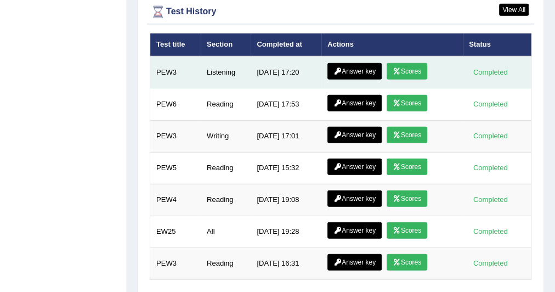
click at [409, 63] on link "Scores" at bounding box center [407, 71] width 41 height 16
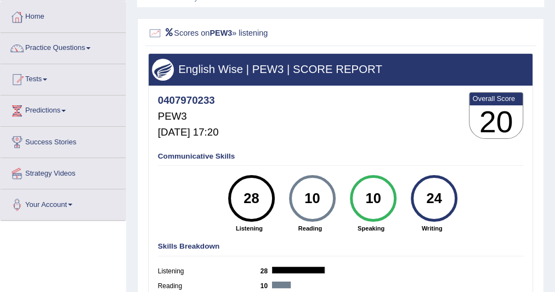
scroll to position [3, 0]
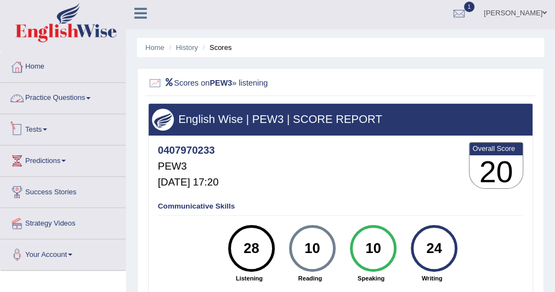
click at [43, 131] on link "Tests" at bounding box center [63, 127] width 125 height 27
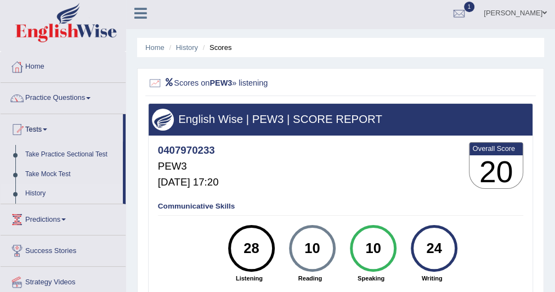
click at [36, 193] on link "History" at bounding box center [71, 194] width 103 height 20
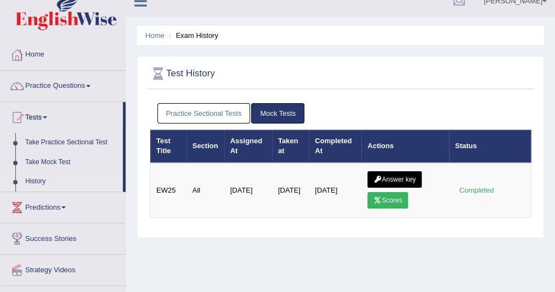
scroll to position [18, 0]
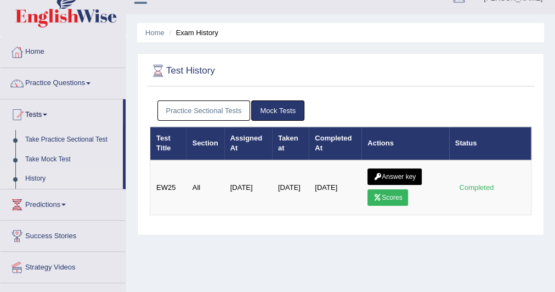
click at [215, 112] on link "Practice Sectional Tests" at bounding box center [204, 110] width 93 height 20
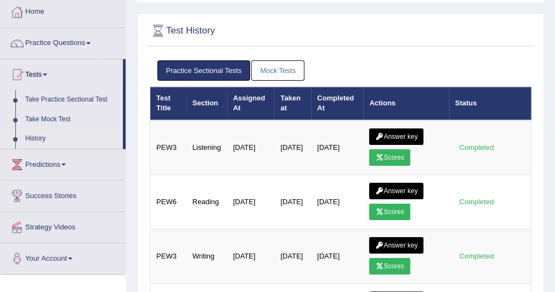
scroll to position [70, 0]
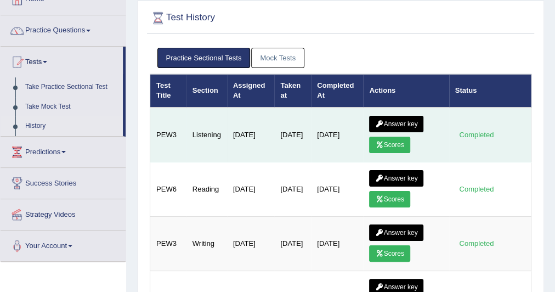
click at [394, 120] on link "Answer key" at bounding box center [396, 124] width 54 height 16
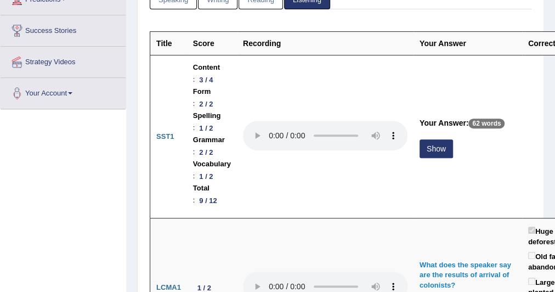
scroll to position [176, 0]
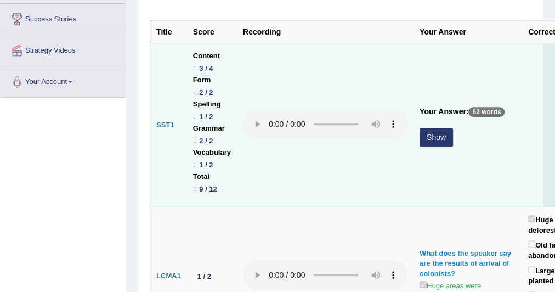
click at [449, 134] on button "Show" at bounding box center [436, 137] width 33 height 19
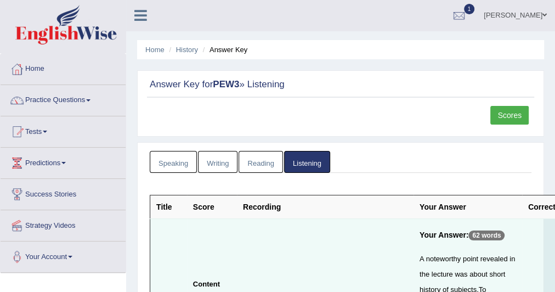
scroll to position [0, 0]
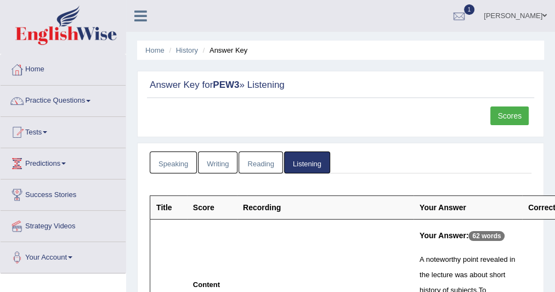
click at [308, 162] on link "Listening" at bounding box center [307, 162] width 46 height 23
drag, startPoint x: 432, startPoint y: 184, endPoint x: 425, endPoint y: 178, distance: 9.7
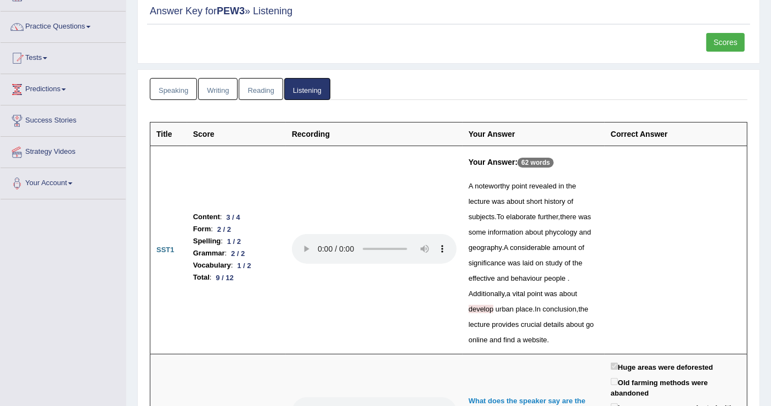
scroll to position [97, 0]
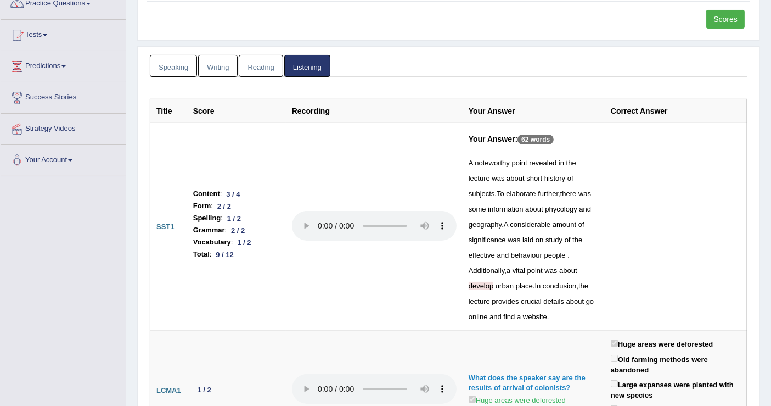
click at [555, 10] on link "Scores" at bounding box center [725, 19] width 38 height 19
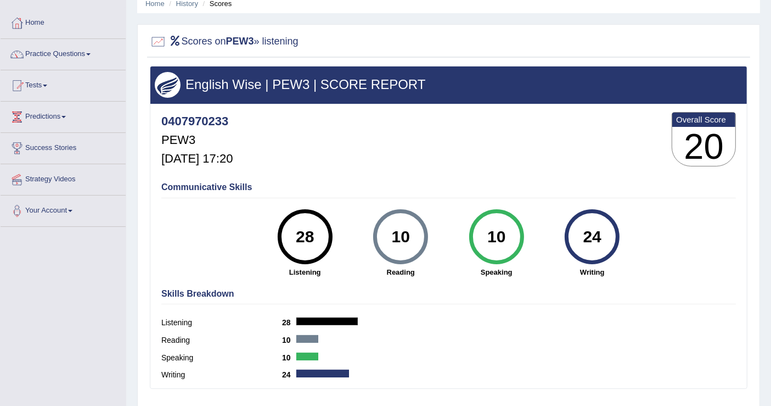
scroll to position [73, 0]
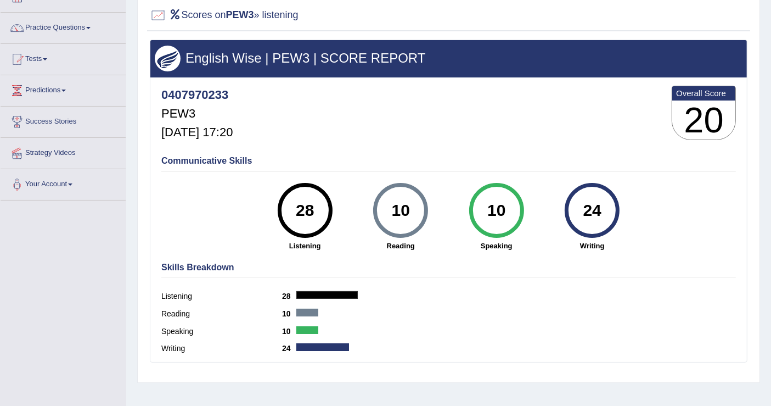
click at [431, 200] on div "10 [GEOGRAPHIC_DATA]" at bounding box center [401, 217] width 96 height 68
